Goal: Contribute content

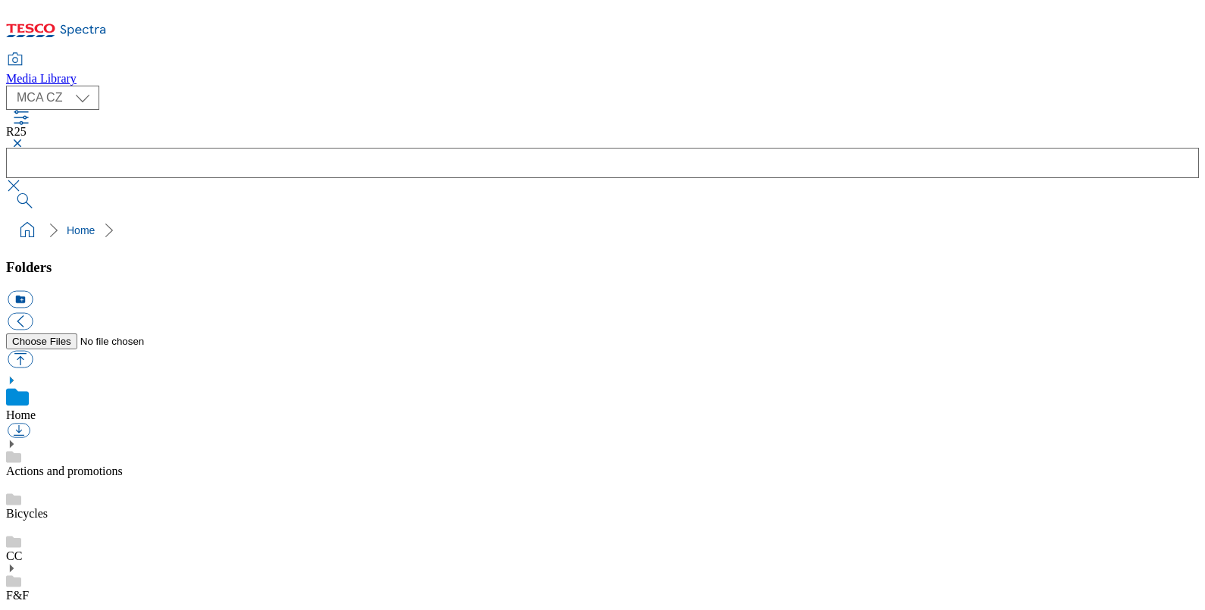
scroll to position [2, 0]
click at [24, 139] on button "button" at bounding box center [15, 143] width 18 height 9
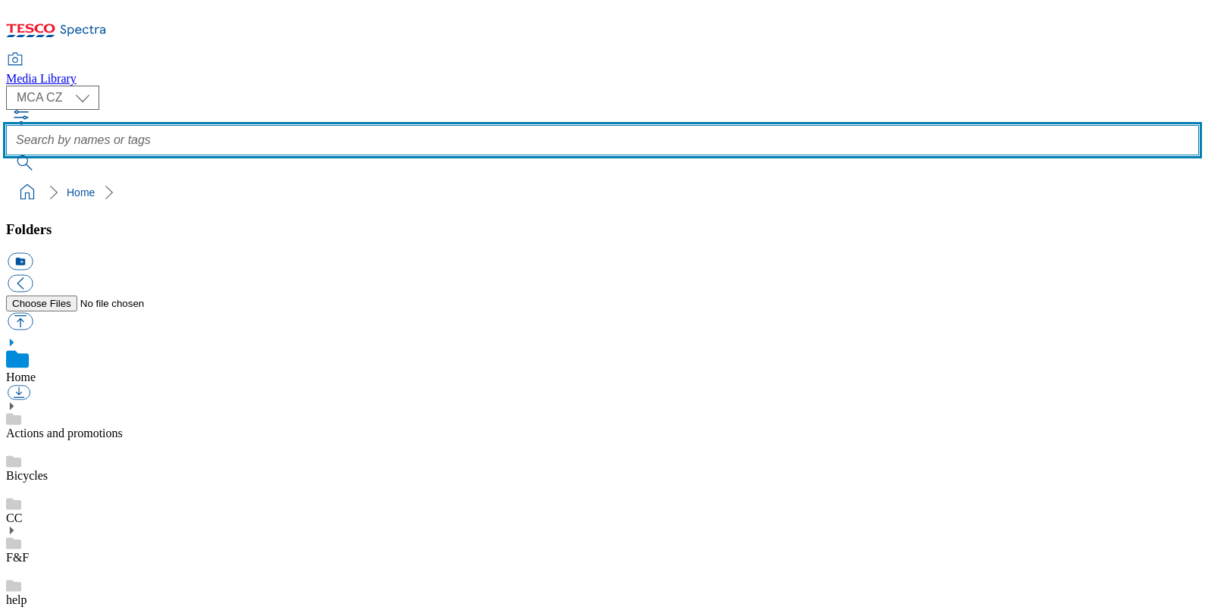
click at [453, 125] on input "text" at bounding box center [602, 140] width 1193 height 30
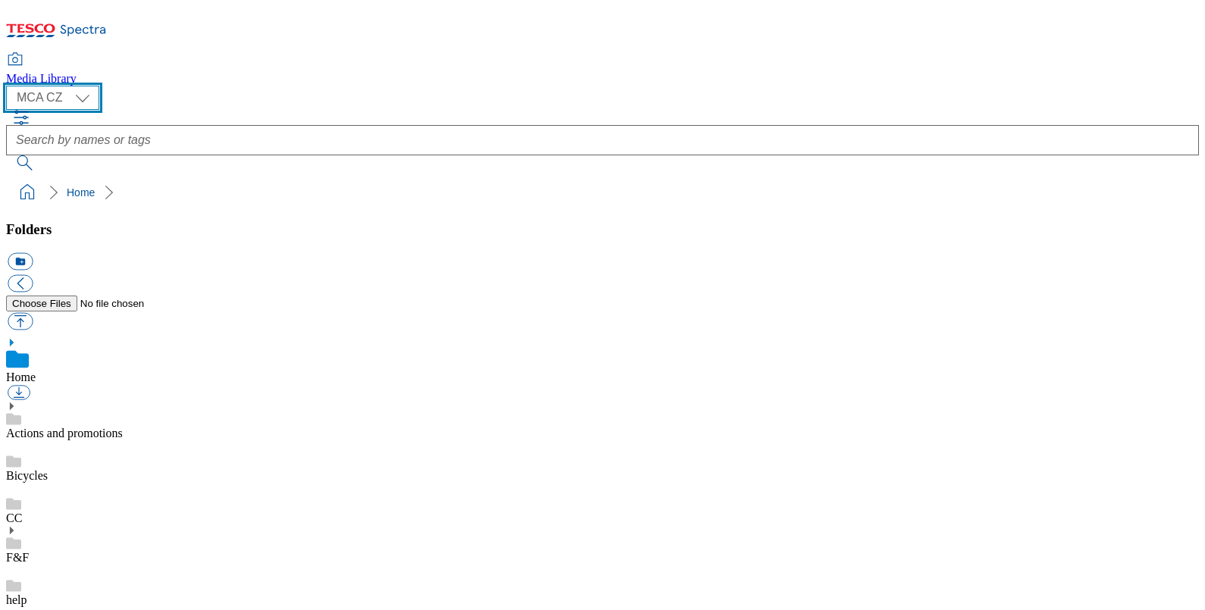
click at [81, 90] on select "MCA CZ MCA HU MCA SK MCA UK" at bounding box center [52, 98] width 93 height 24
select select "flare-mca-hu"
click at [10, 86] on select "MCA CZ MCA HU MCA SK MCA UK" at bounding box center [52, 98] width 93 height 24
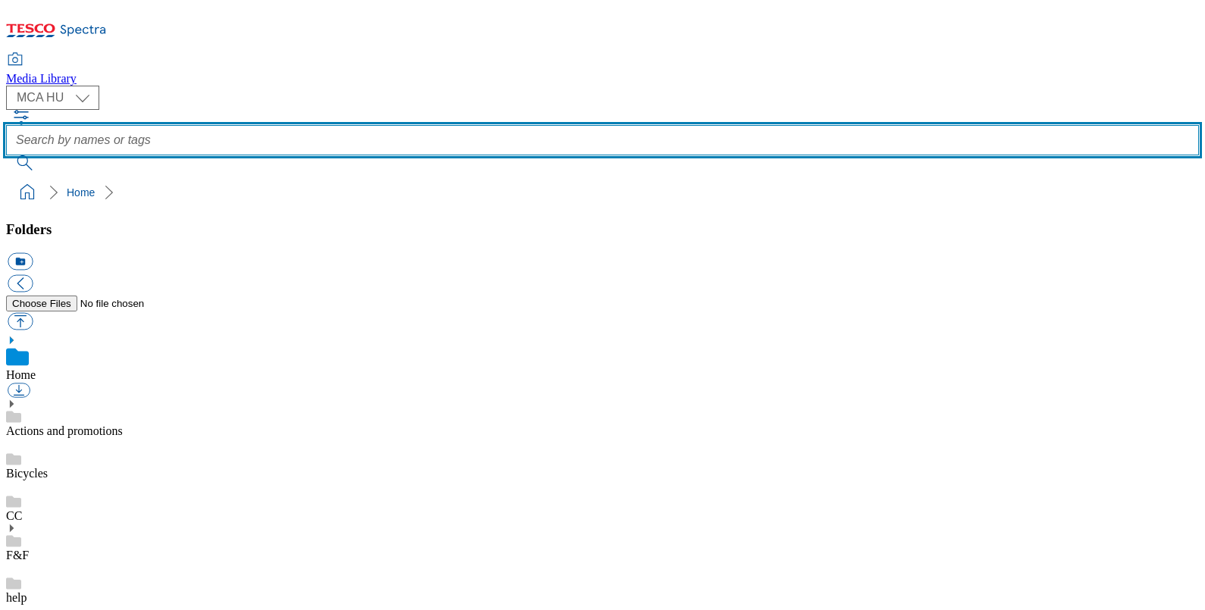
click at [500, 125] on input "text" at bounding box center [602, 140] width 1193 height 30
type input "R25"
click at [6, 155] on button "submit" at bounding box center [25, 162] width 39 height 15
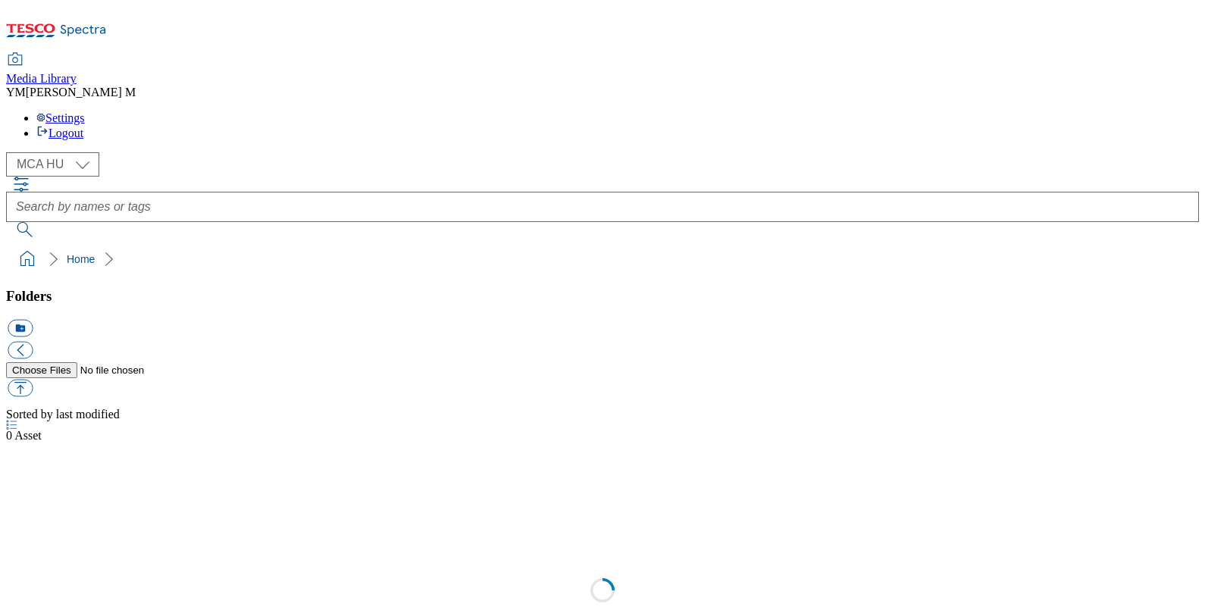
select select "flare-mca-hu"
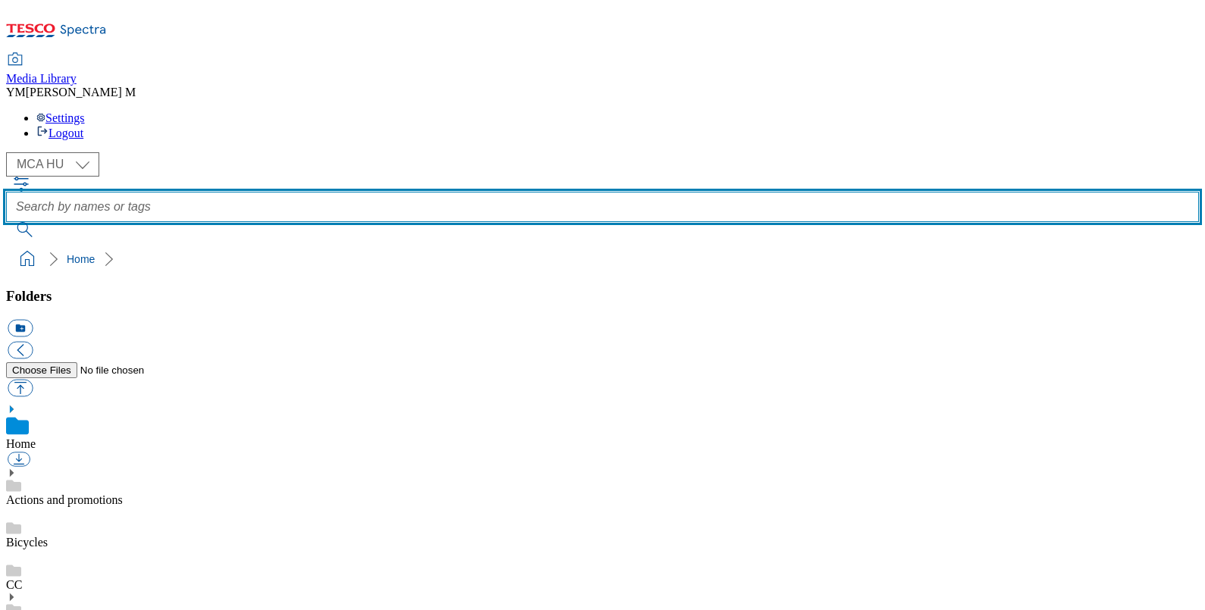
click at [492, 192] on input "text" at bounding box center [602, 207] width 1193 height 30
type input "R25"
click at [6, 222] on button "submit" at bounding box center [25, 229] width 39 height 15
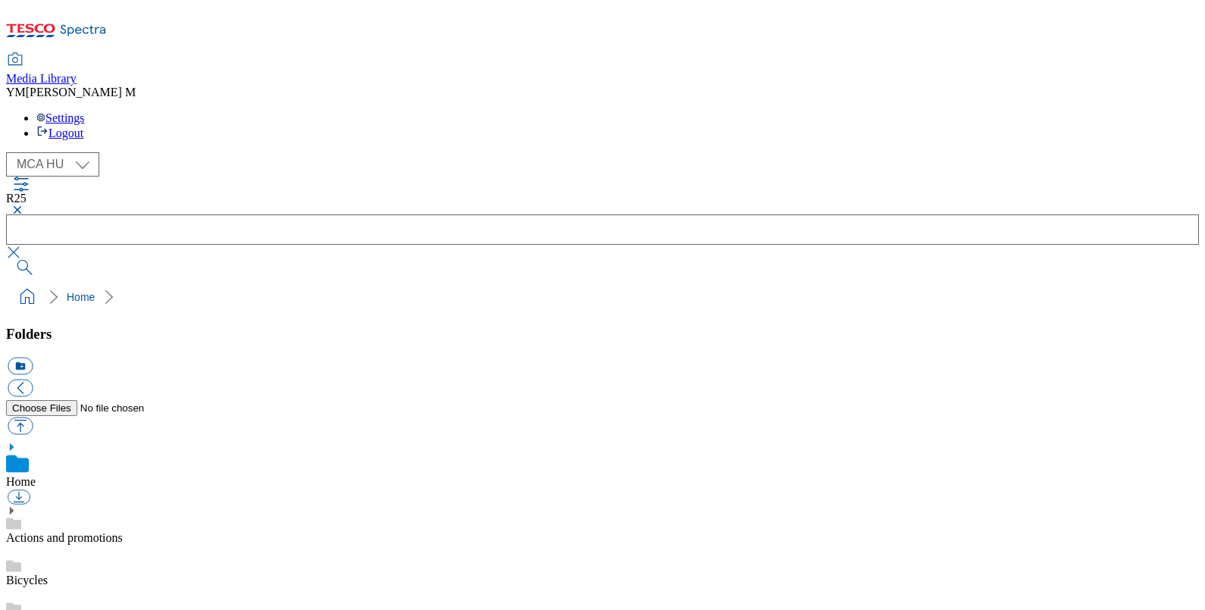
click at [24, 205] on button "button" at bounding box center [15, 209] width 18 height 9
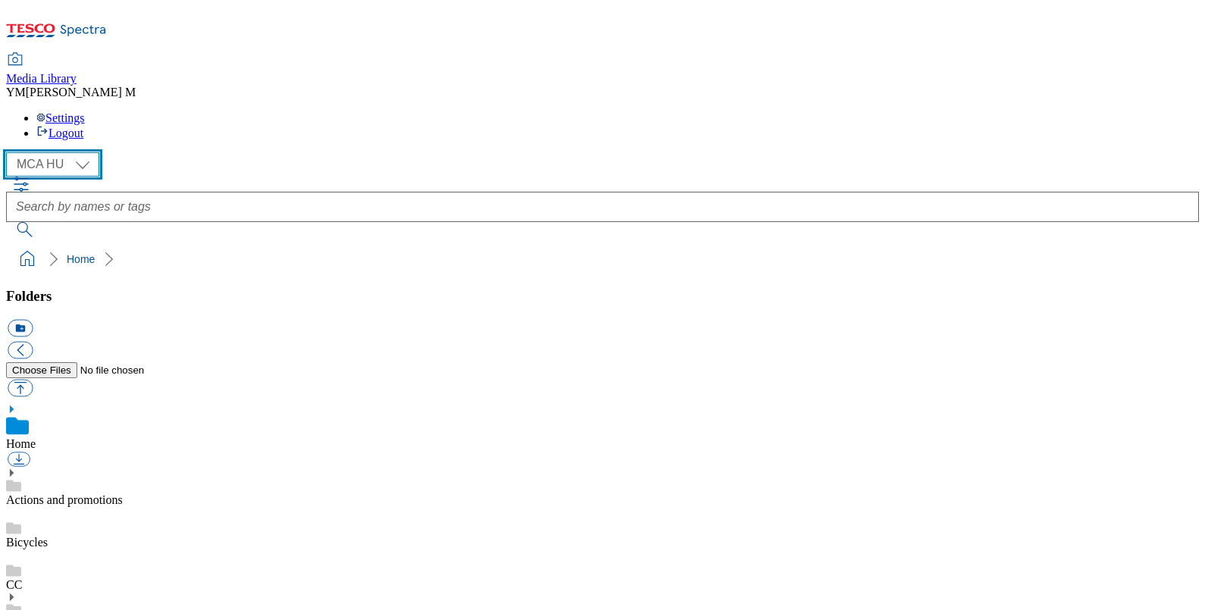
click at [92, 152] on select "MCA CZ MCA HU MCA SK MCA UK" at bounding box center [52, 164] width 93 height 24
select select "flare-mca-cz"
click at [10, 152] on select "MCA CZ MCA HU MCA SK MCA UK" at bounding box center [52, 164] width 93 height 24
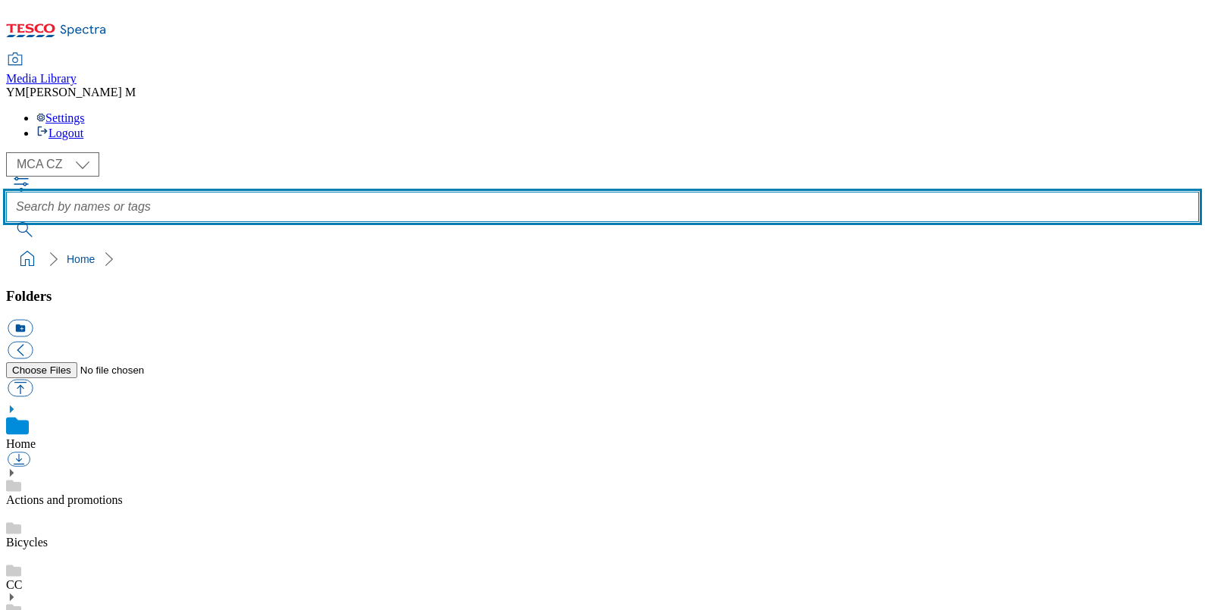
click at [451, 192] on input "text" at bounding box center [602, 207] width 1193 height 30
type input "R25"
click at [6, 222] on button "submit" at bounding box center [25, 229] width 39 height 15
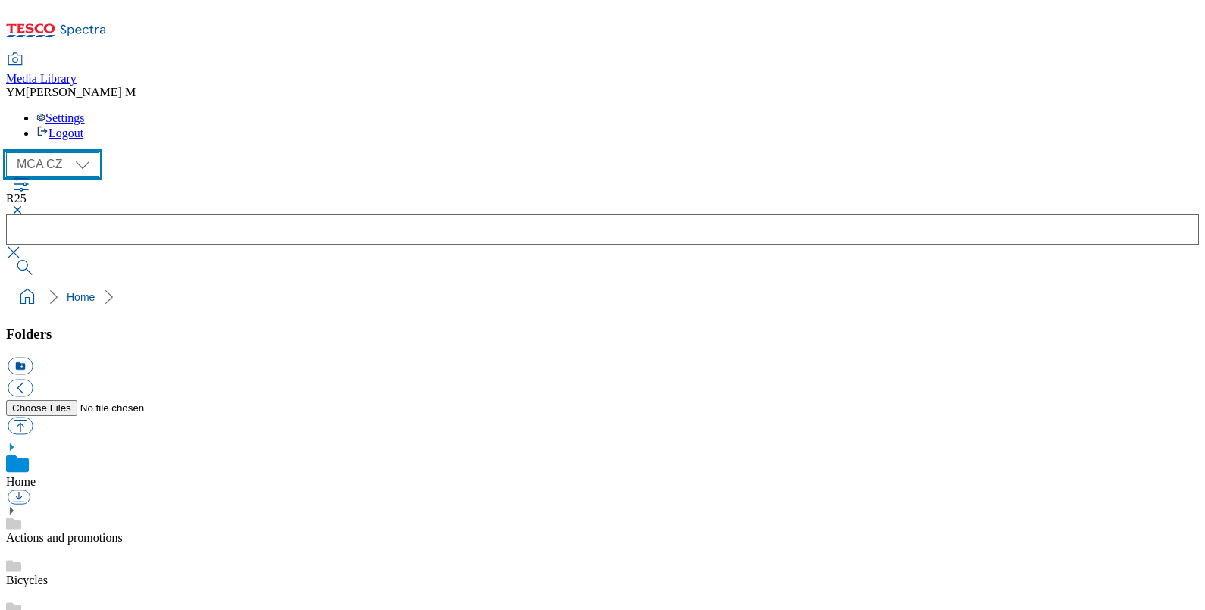
click at [89, 152] on select "MCA CZ MCA HU MCA SK MCA UK" at bounding box center [52, 164] width 93 height 24
select select "flare-mca-sk"
click at [10, 152] on select "MCA CZ MCA HU MCA SK MCA UK" at bounding box center [52, 164] width 93 height 24
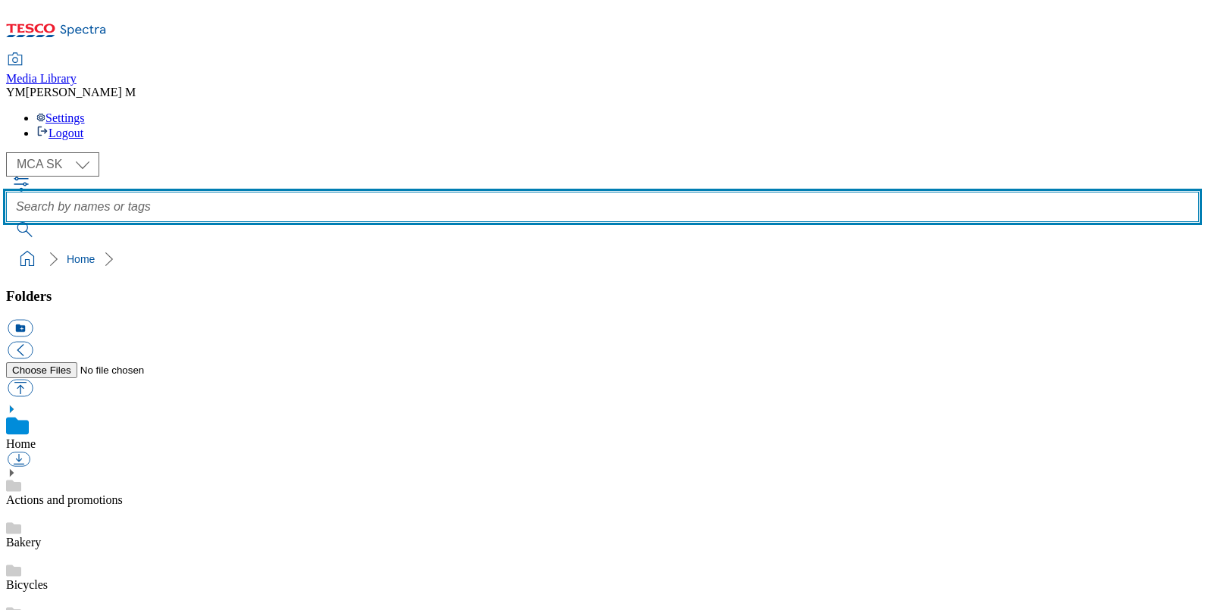
click at [460, 192] on input "text" at bounding box center [602, 207] width 1193 height 30
type input "Y51"
click at [6, 222] on button "submit" at bounding box center [25, 229] width 39 height 15
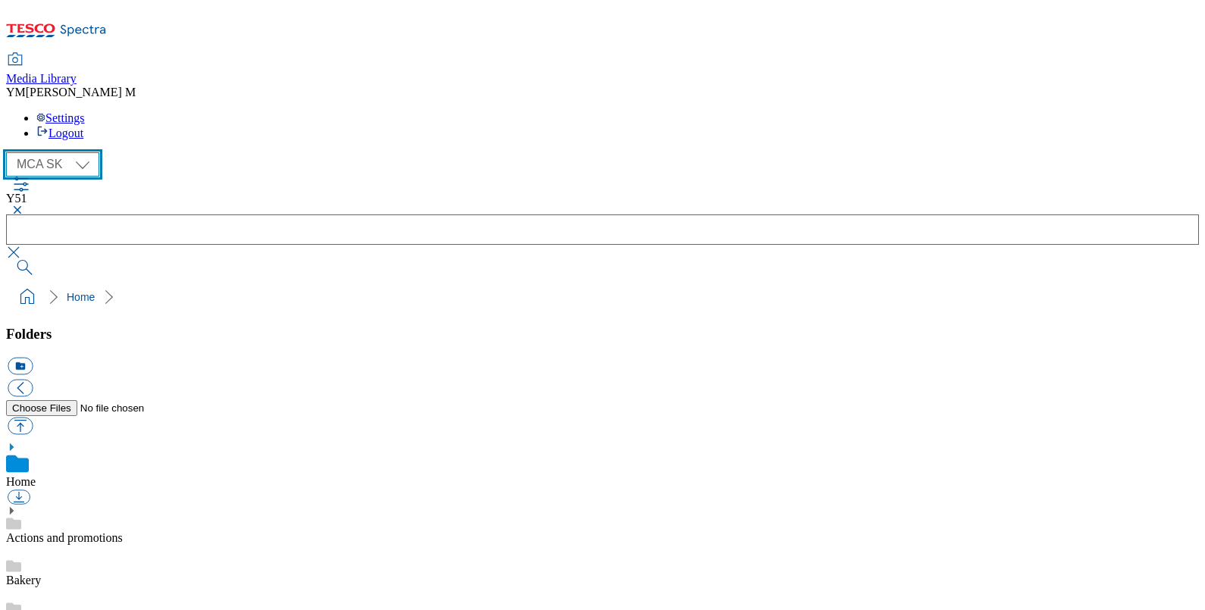
click at [81, 152] on select "MCA CZ MCA HU MCA SK MCA UK" at bounding box center [52, 164] width 93 height 24
select select "flare-mca-hu"
click at [10, 152] on select "MCA CZ MCA HU MCA SK MCA UK" at bounding box center [52, 164] width 93 height 24
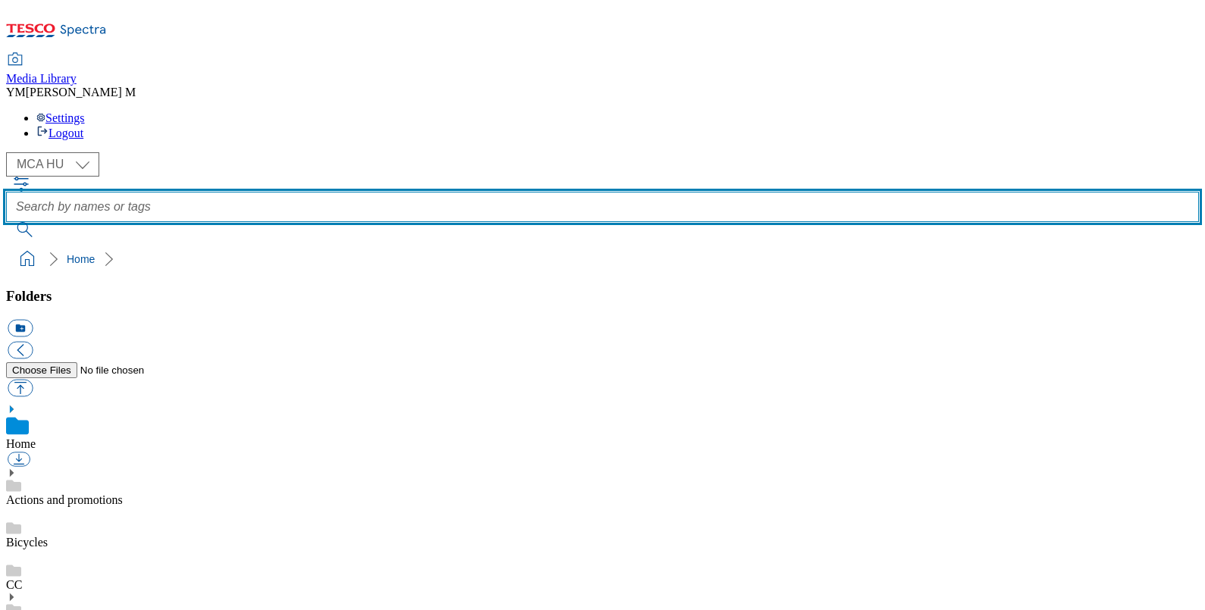
click at [489, 192] on input "text" at bounding box center [602, 207] width 1193 height 30
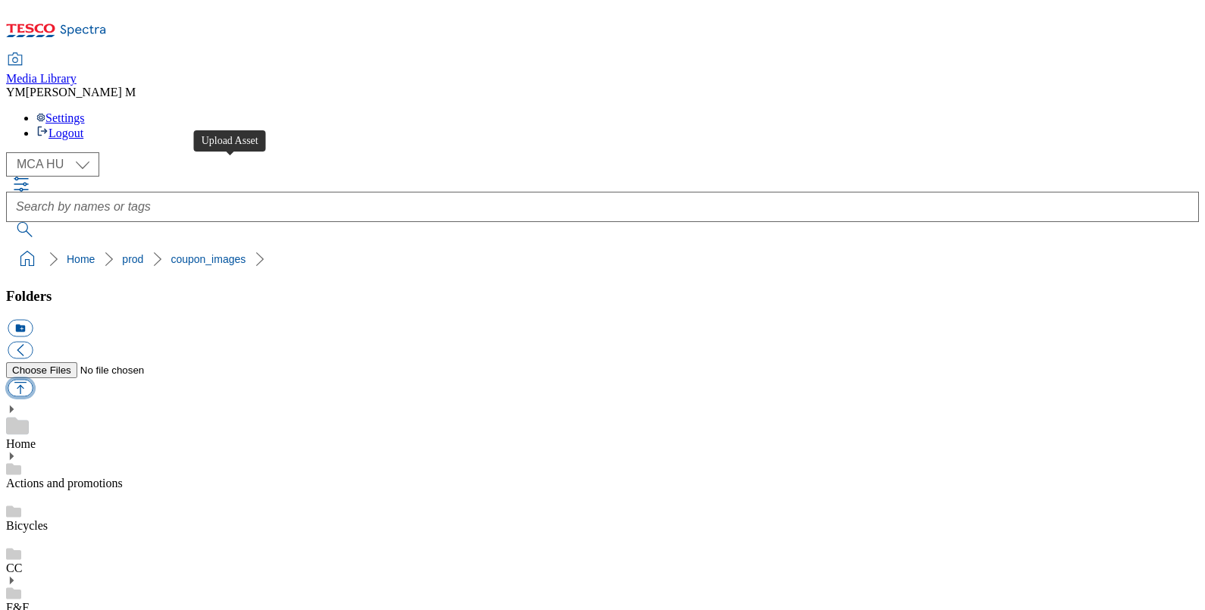
click at [33, 380] on button "button" at bounding box center [20, 388] width 25 height 17
type input "C:\fakepath\R25_1001_F.jpg"
